Goal: Check status

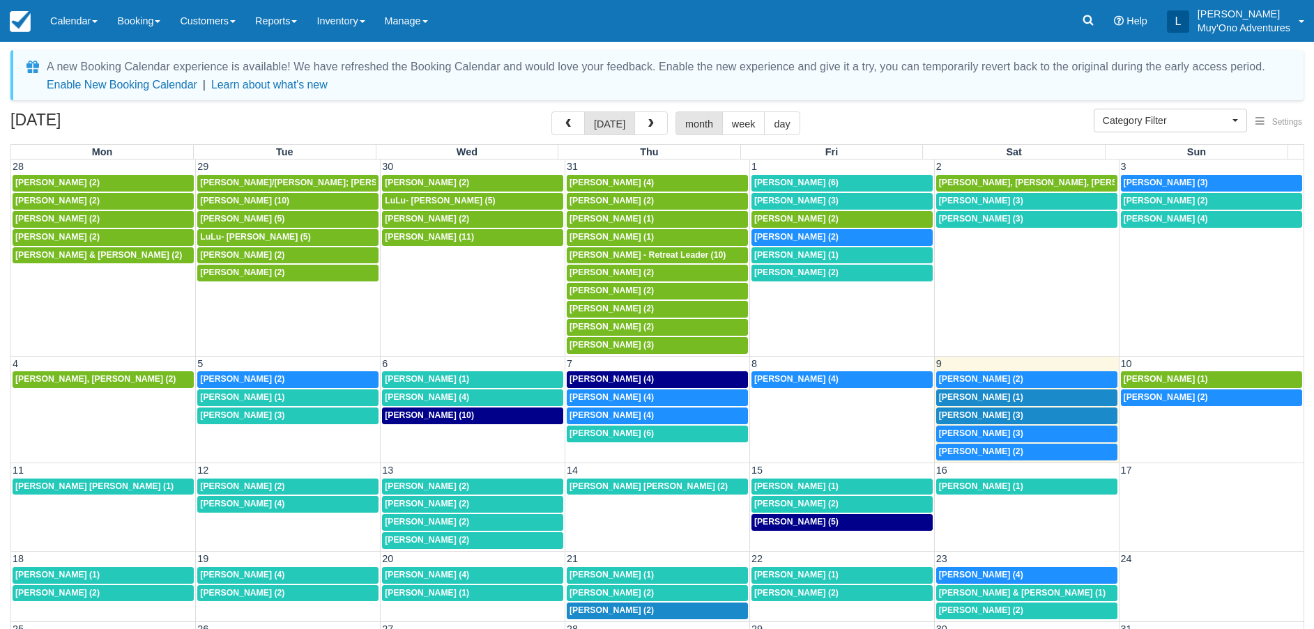
select select
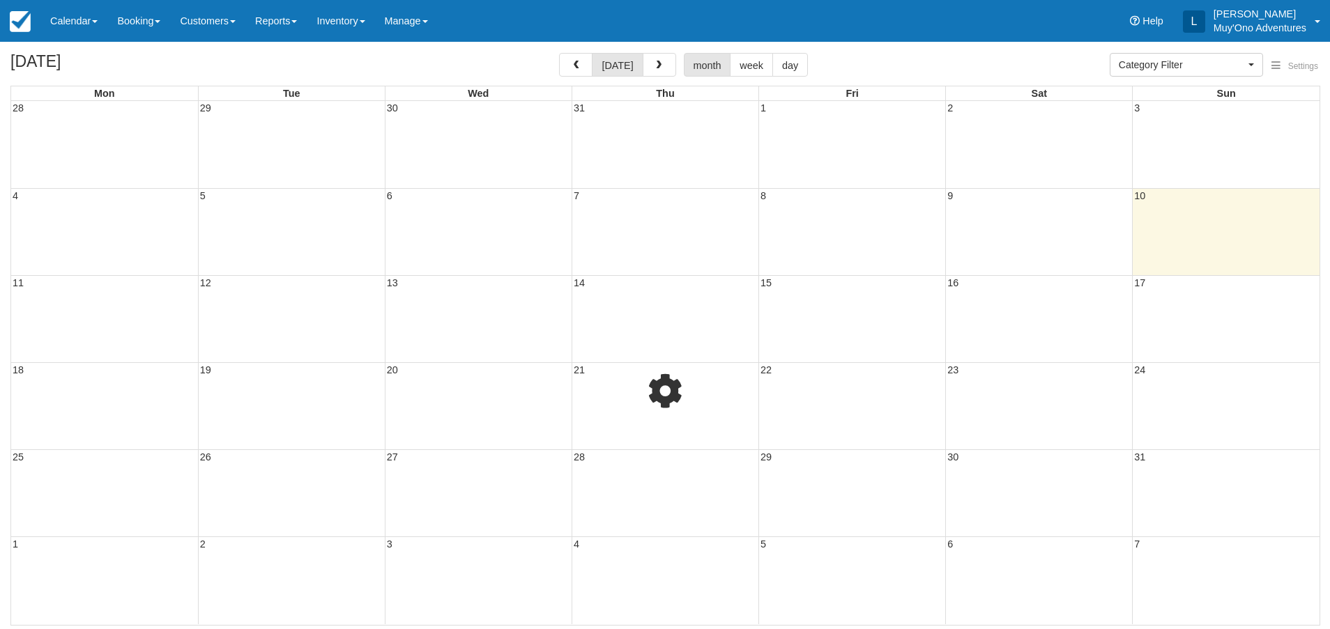
select select
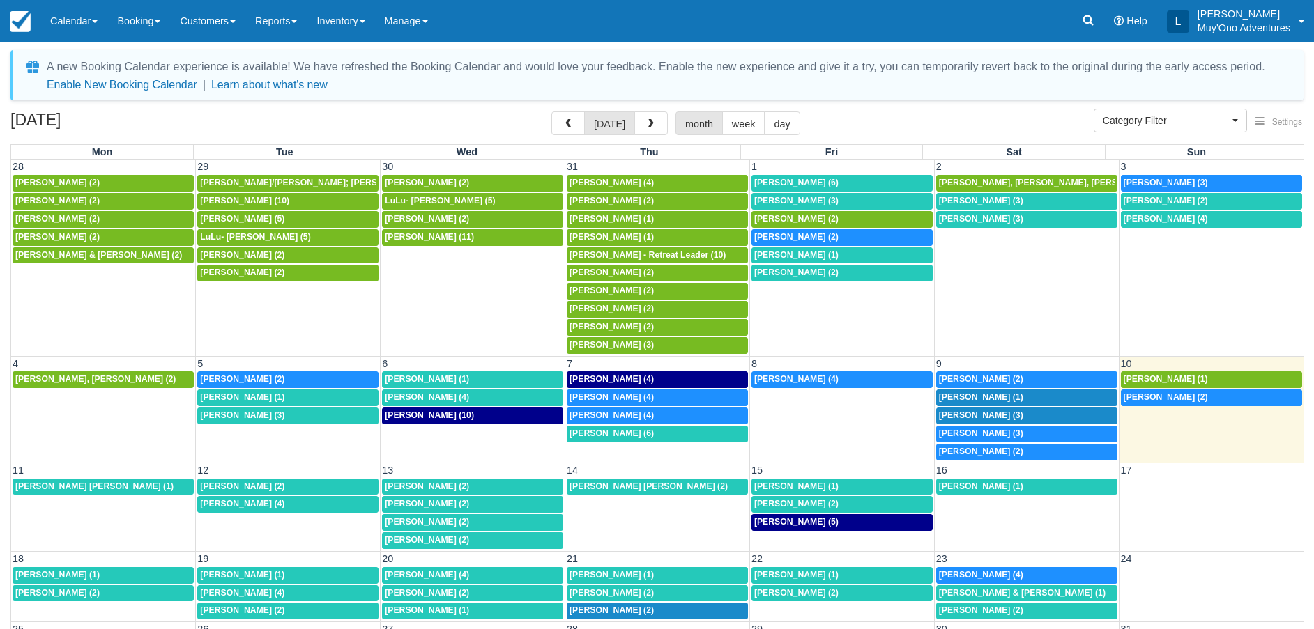
scroll to position [79, 0]
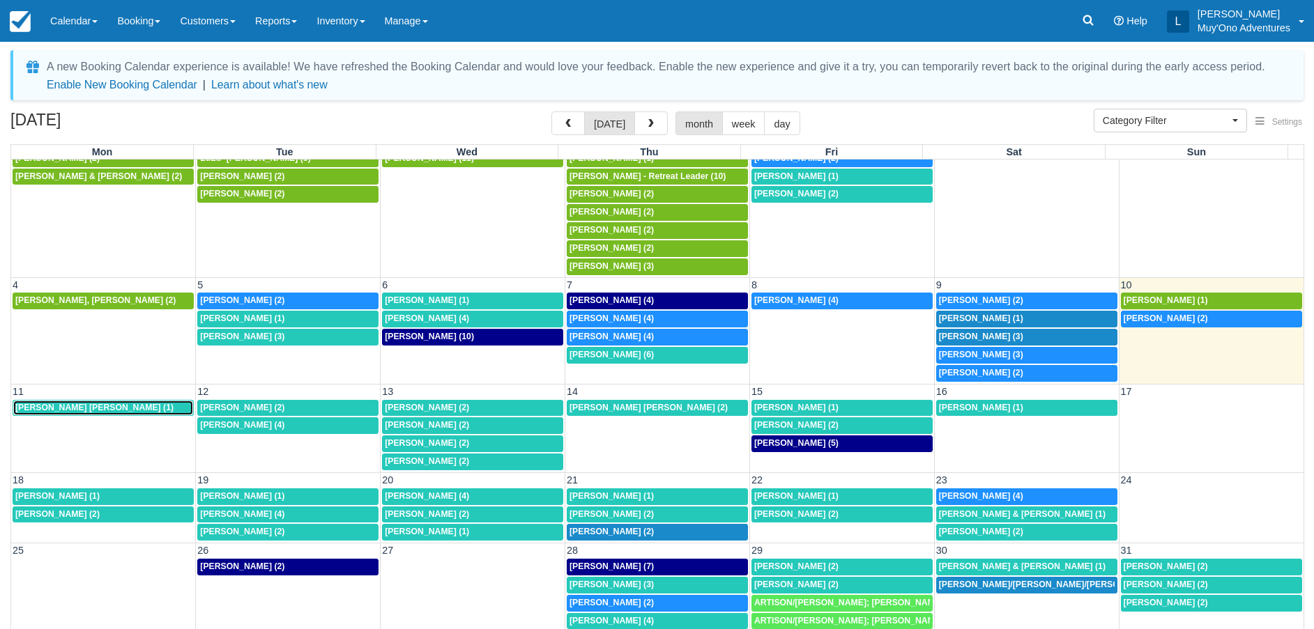
click at [115, 407] on span "Christopher Scott Gross (1)" at bounding box center [94, 408] width 158 height 10
